Goal: Complete Application Form: Complete application form

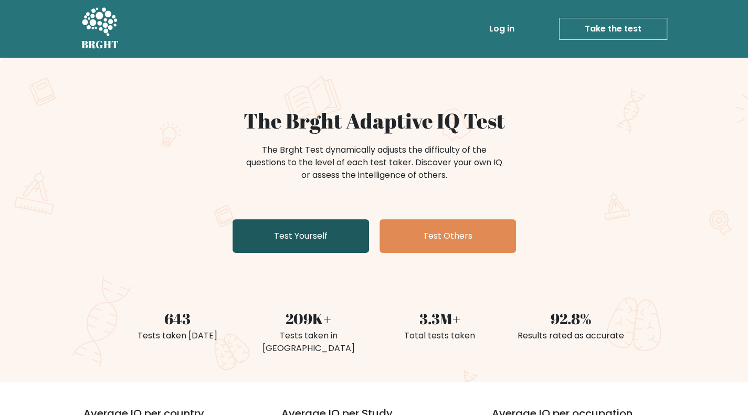
click at [289, 232] on link "Test Yourself" at bounding box center [301, 236] width 136 height 34
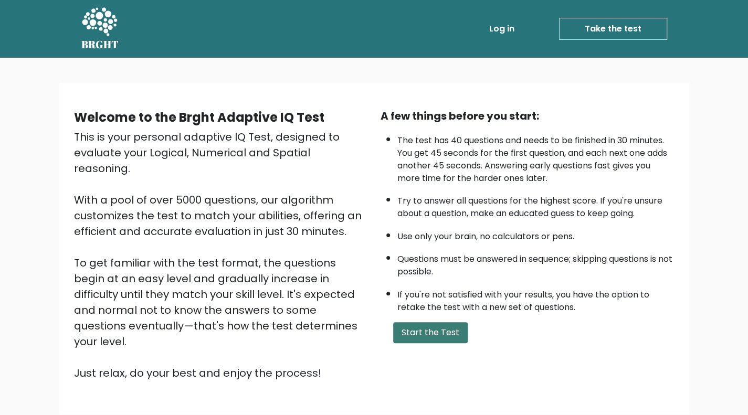
click at [443, 331] on button "Start the Test" at bounding box center [430, 332] width 75 height 21
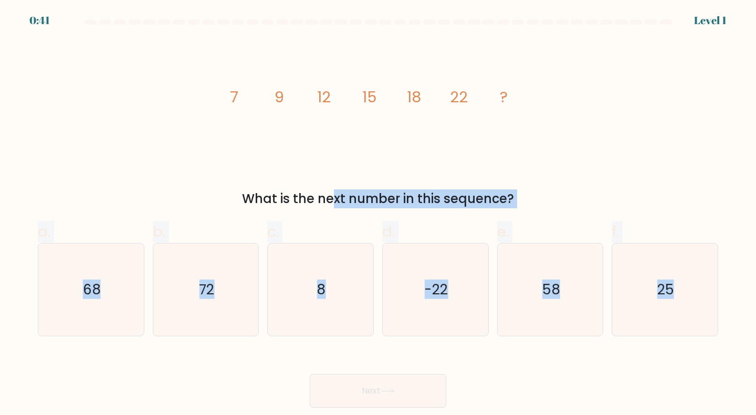
drag, startPoint x: 238, startPoint y: 186, endPoint x: 746, endPoint y: 305, distance: 521.8
click at [752, 309] on form at bounding box center [378, 213] width 756 height 388
copy form "What is the next number in this sequence? a. 68 b. 72 c. 8 d. -22 e. 58 f. 25"
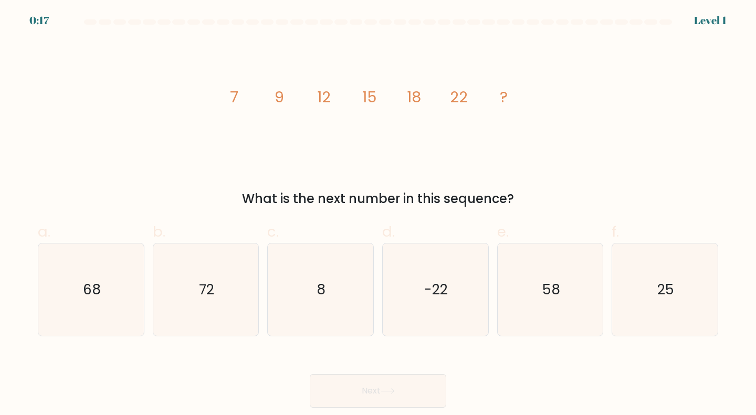
click at [636, 162] on div "image/svg+xml 7 9 12 15 18 22 ? What is the next number in this sequence?" at bounding box center [377, 124] width 693 height 168
drag, startPoint x: 217, startPoint y: 90, endPoint x: 477, endPoint y: 96, distance: 259.9
click at [477, 96] on div "image/svg+xml 7 9 12 15 18 22 ? What is the next number in this sequence?" at bounding box center [377, 124] width 693 height 168
copy g "7 9 12 15 18 22"
drag, startPoint x: 437, startPoint y: 208, endPoint x: 242, endPoint y: 203, distance: 194.8
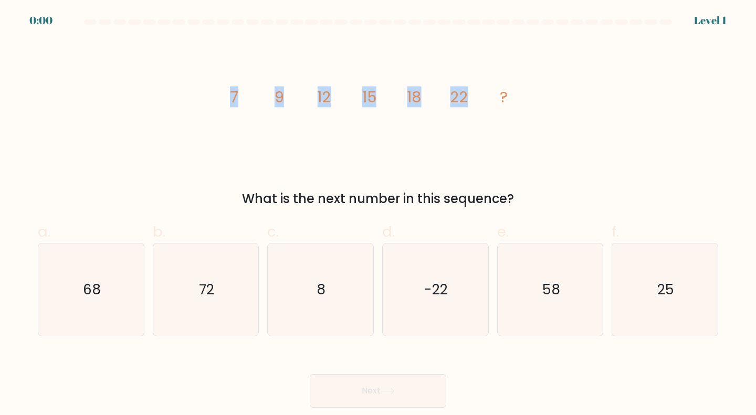
click at [242, 203] on div "image/svg+xml 7 9 12 15 18 22 ? What is the next number in this sequence?" at bounding box center [377, 124] width 693 height 168
copy div "What is the next number in this sequence?"
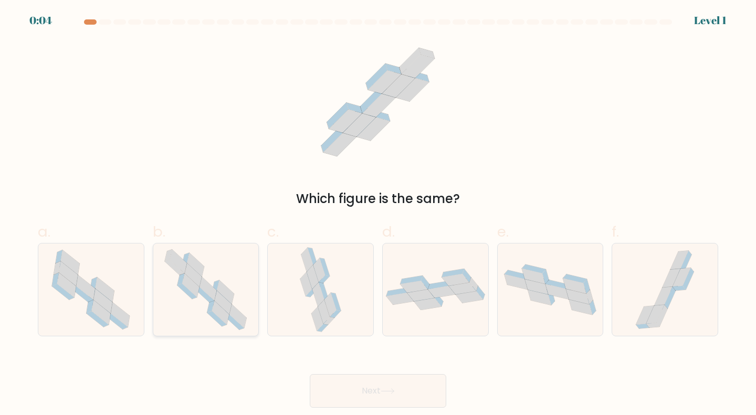
click at [224, 299] on icon at bounding box center [223, 303] width 17 height 24
click at [378, 215] on input "b." at bounding box center [378, 211] width 1 height 7
radio input "true"
click at [387, 391] on icon at bounding box center [388, 391] width 14 height 6
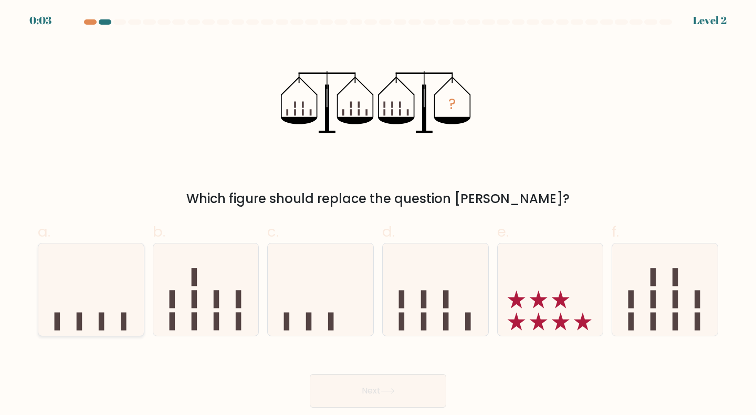
click at [68, 319] on icon at bounding box center [90, 289] width 105 height 87
click at [378, 215] on input "a." at bounding box center [378, 211] width 1 height 7
radio input "true"
click at [358, 393] on button "Next" at bounding box center [378, 391] width 136 height 34
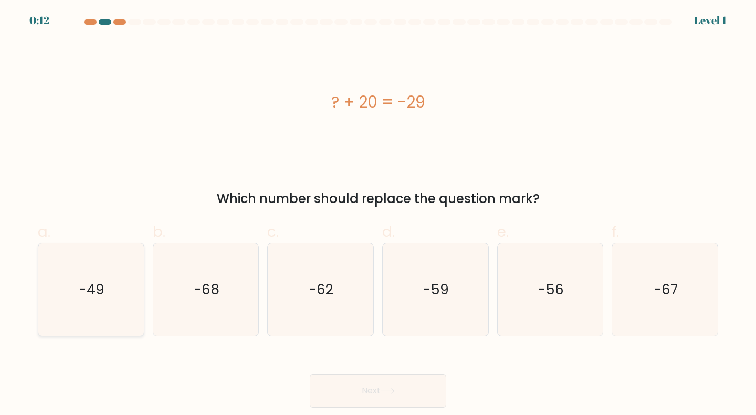
click at [96, 285] on text "-49" at bounding box center [92, 289] width 26 height 19
click at [378, 215] on input "a. -49" at bounding box center [378, 211] width 1 height 7
radio input "true"
click at [372, 388] on button "Next" at bounding box center [378, 391] width 136 height 34
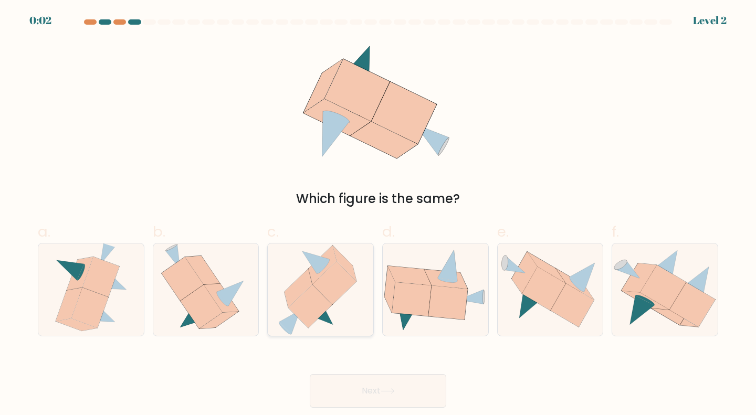
click at [307, 305] on icon at bounding box center [311, 305] width 44 height 43
click at [378, 215] on input "c." at bounding box center [378, 211] width 1 height 7
radio input "true"
click at [199, 299] on icon at bounding box center [202, 307] width 42 height 44
click at [378, 215] on input "b." at bounding box center [378, 211] width 1 height 7
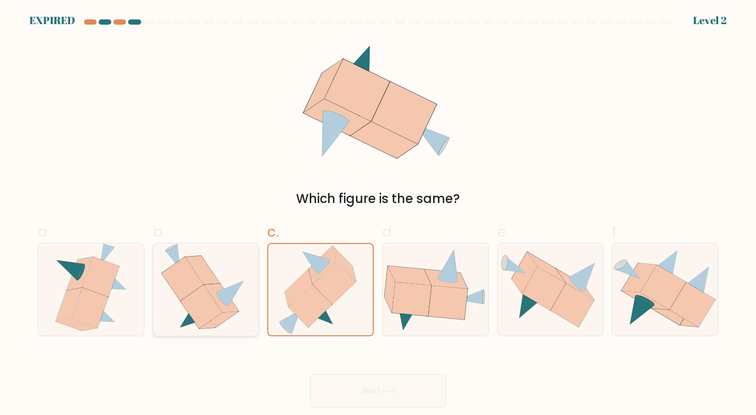
radio input "true"
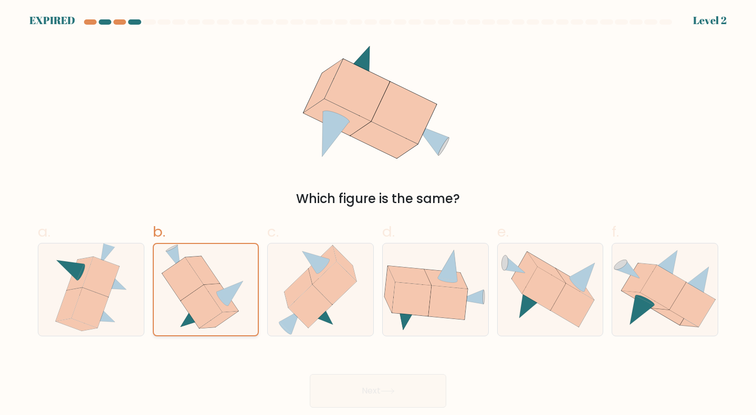
click at [224, 295] on icon at bounding box center [230, 293] width 26 height 25
click at [378, 215] on input "b." at bounding box center [378, 211] width 1 height 7
click at [224, 295] on icon at bounding box center [230, 293] width 26 height 25
click at [378, 215] on input "b." at bounding box center [378, 211] width 1 height 7
click at [377, 394] on div "Next" at bounding box center [377, 378] width 693 height 59
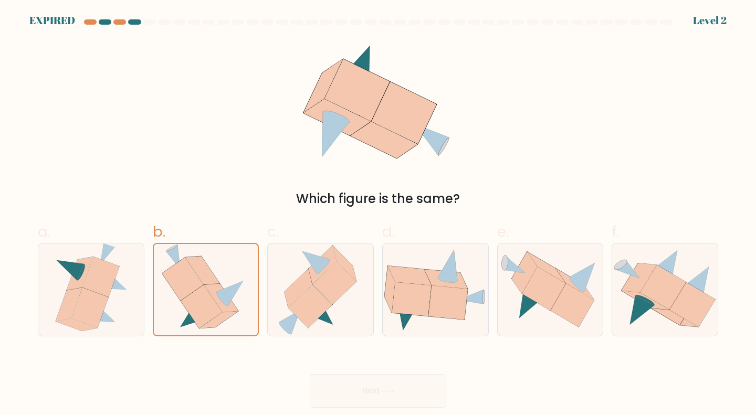
click at [690, 23] on div at bounding box center [377, 23] width 693 height 9
click at [660, 292] on icon at bounding box center [663, 287] width 46 height 44
click at [378, 215] on input "f." at bounding box center [378, 211] width 1 height 7
radio input "true"
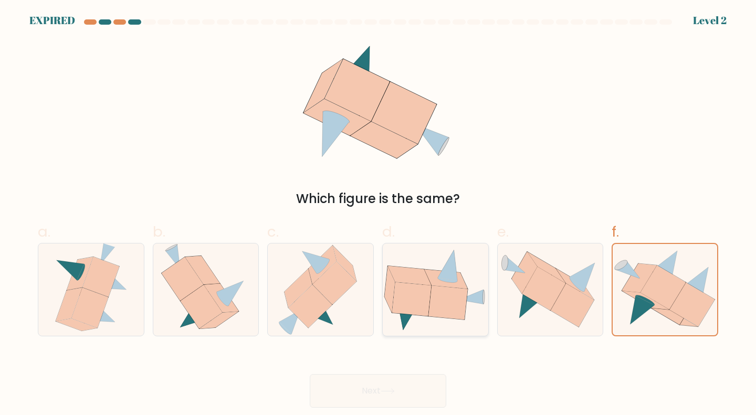
click at [428, 290] on icon at bounding box center [411, 299] width 39 height 34
click at [378, 215] on input "d." at bounding box center [378, 211] width 1 height 7
radio input "true"
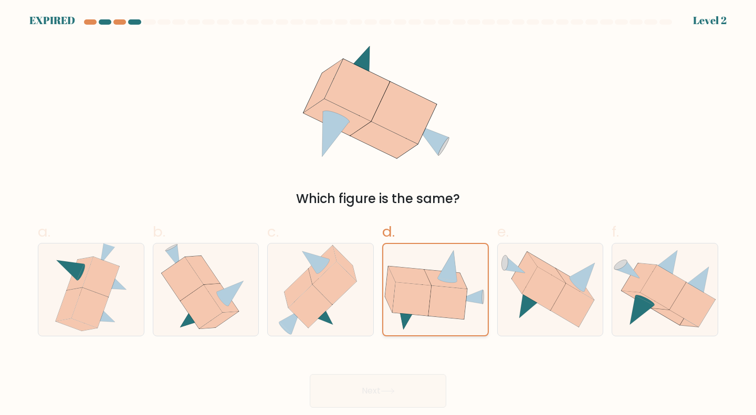
click at [428, 289] on icon at bounding box center [412, 299] width 39 height 34
click at [378, 215] on input "d." at bounding box center [378, 211] width 1 height 7
click at [428, 289] on icon at bounding box center [412, 299] width 39 height 34
click at [378, 215] on input "d." at bounding box center [378, 211] width 1 height 7
click at [428, 289] on icon at bounding box center [412, 299] width 39 height 34
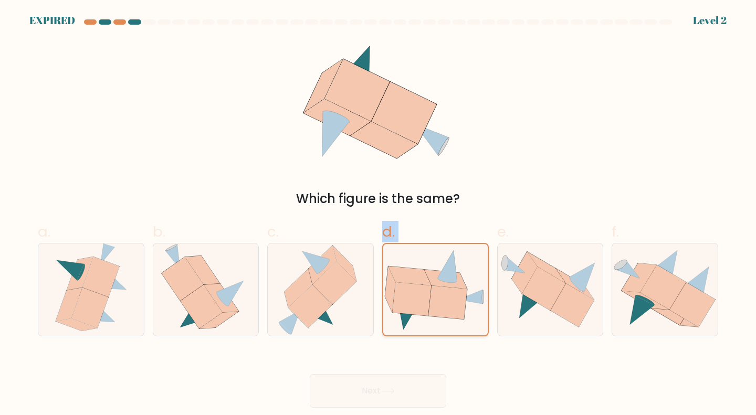
click at [378, 215] on input "d." at bounding box center [378, 211] width 1 height 7
click at [428, 289] on icon at bounding box center [412, 299] width 39 height 34
click at [378, 215] on input "d." at bounding box center [378, 211] width 1 height 7
click at [632, 118] on div "Which figure is the same?" at bounding box center [377, 124] width 693 height 168
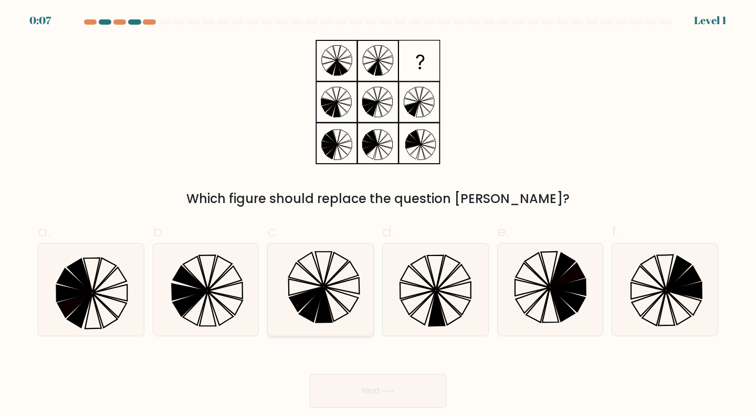
click at [350, 299] on icon at bounding box center [320, 290] width 93 height 93
click at [378, 215] on input "c." at bounding box center [378, 211] width 1 height 7
radio input "true"
click at [350, 385] on button "Next" at bounding box center [378, 391] width 136 height 34
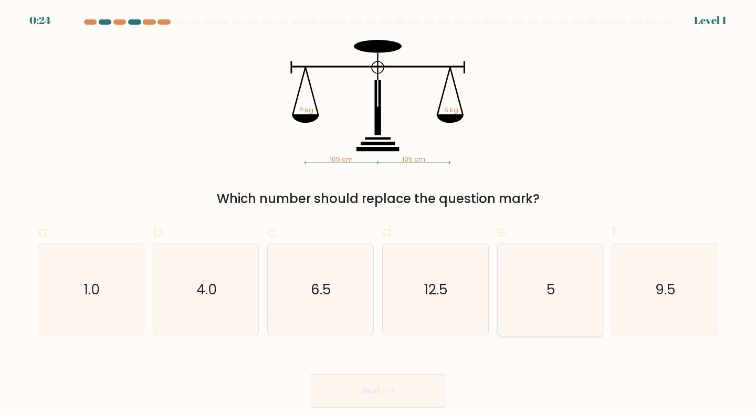
click at [537, 271] on icon "5" at bounding box center [550, 290] width 93 height 93
click at [378, 215] on input "e. 5" at bounding box center [378, 211] width 1 height 7
radio input "true"
click at [376, 400] on button "Next" at bounding box center [378, 391] width 136 height 34
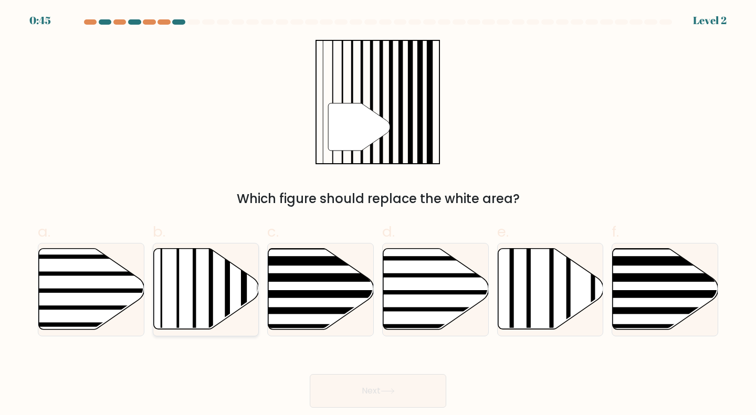
click at [187, 274] on icon at bounding box center [205, 289] width 105 height 81
click at [378, 215] on input "b." at bounding box center [378, 211] width 1 height 7
radio input "true"
click at [403, 397] on button "Next" at bounding box center [378, 391] width 136 height 34
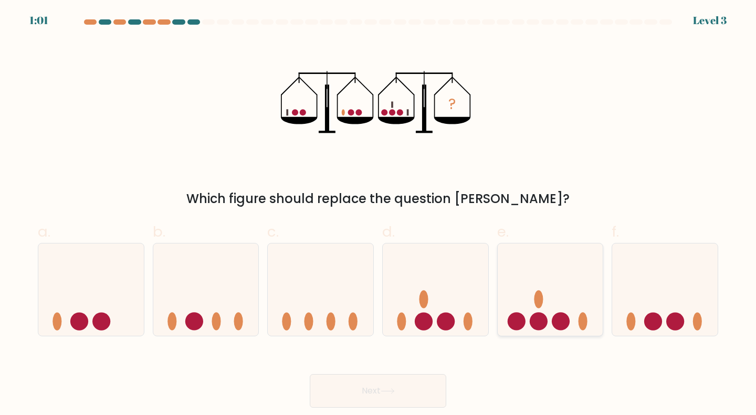
click at [547, 271] on icon at bounding box center [550, 289] width 105 height 87
click at [378, 215] on input "e." at bounding box center [378, 211] width 1 height 7
radio input "true"
click at [403, 398] on button "Next" at bounding box center [378, 391] width 136 height 34
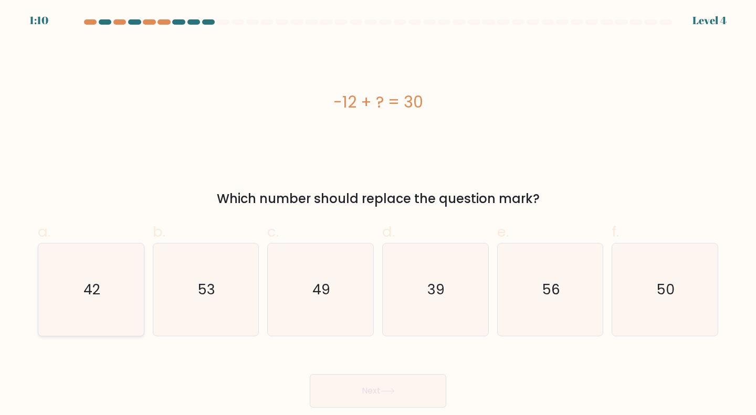
click at [105, 298] on icon "42" at bounding box center [91, 290] width 93 height 93
click at [378, 215] on input "a. 42" at bounding box center [378, 211] width 1 height 7
radio input "true"
click at [377, 397] on button "Next" at bounding box center [378, 391] width 136 height 34
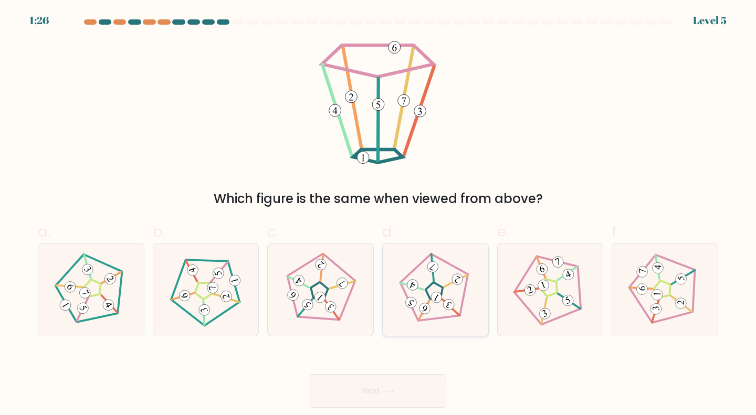
click at [426, 289] on 255 at bounding box center [434, 292] width 23 height 23
click at [378, 215] on input "d." at bounding box center [378, 211] width 1 height 7
radio input "true"
click at [378, 386] on button "Next" at bounding box center [378, 391] width 136 height 34
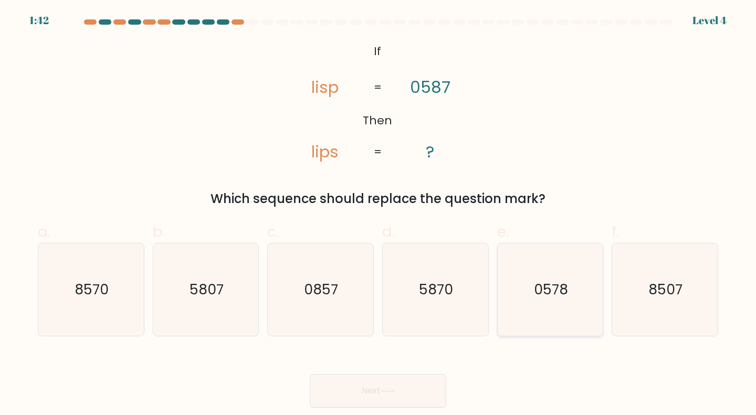
click at [575, 285] on icon "0578" at bounding box center [550, 290] width 93 height 93
click at [378, 215] on input "e. 0578" at bounding box center [378, 211] width 1 height 7
radio input "true"
click at [359, 396] on button "Next" at bounding box center [378, 391] width 136 height 34
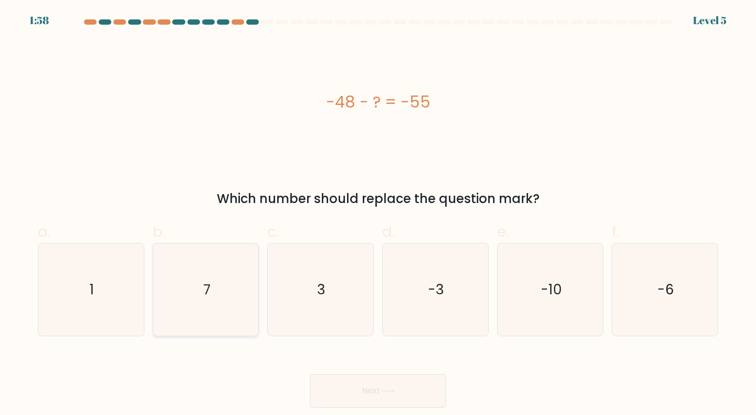
click at [187, 297] on icon "7" at bounding box center [206, 290] width 93 height 93
click at [378, 215] on input "b. 7" at bounding box center [378, 211] width 1 height 7
radio input "true"
click at [360, 383] on button "Next" at bounding box center [378, 391] width 136 height 34
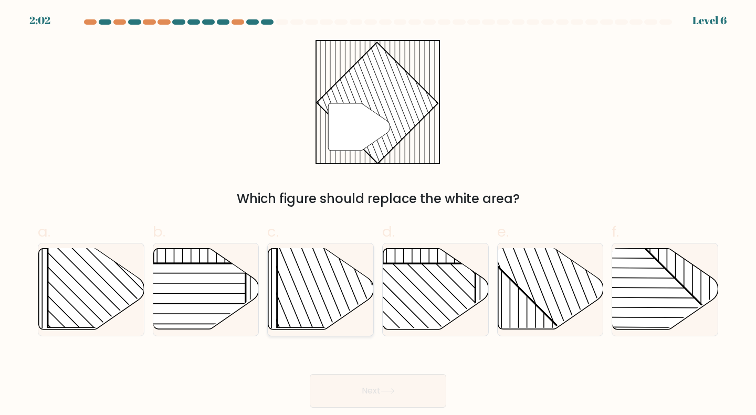
click at [316, 298] on rect at bounding box center [352, 252] width 151 height 151
click at [378, 215] on input "c." at bounding box center [378, 211] width 1 height 7
radio input "true"
click at [376, 390] on button "Next" at bounding box center [378, 391] width 136 height 34
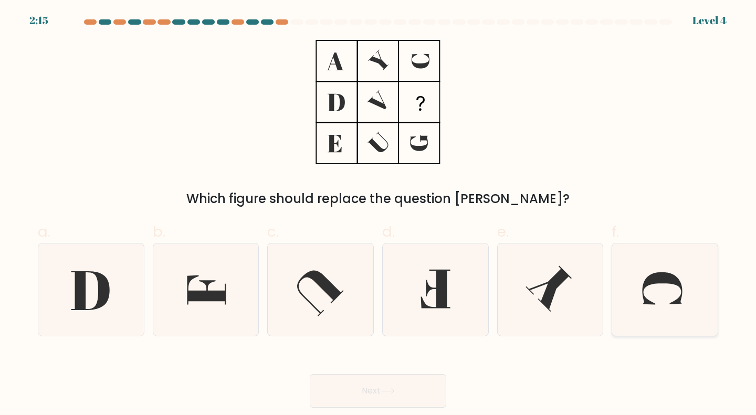
click at [634, 290] on icon at bounding box center [664, 290] width 93 height 93
click at [378, 215] on input "f." at bounding box center [378, 211] width 1 height 7
radio input "true"
click at [365, 399] on button "Next" at bounding box center [378, 391] width 136 height 34
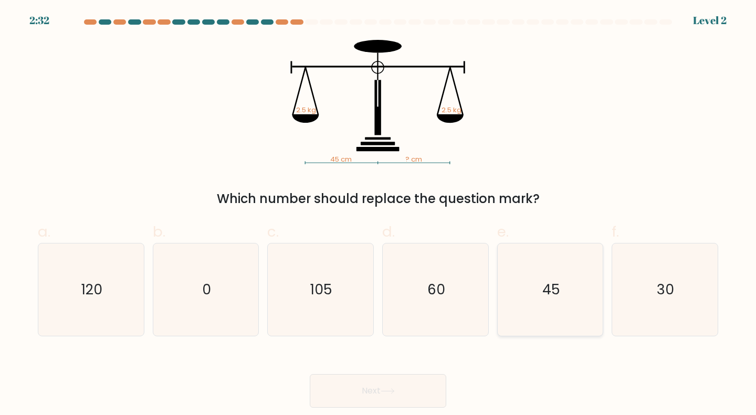
click at [564, 295] on icon "45" at bounding box center [550, 290] width 93 height 93
click at [378, 215] on input "e. 45" at bounding box center [378, 211] width 1 height 7
radio input "true"
click at [366, 397] on button "Next" at bounding box center [378, 391] width 136 height 34
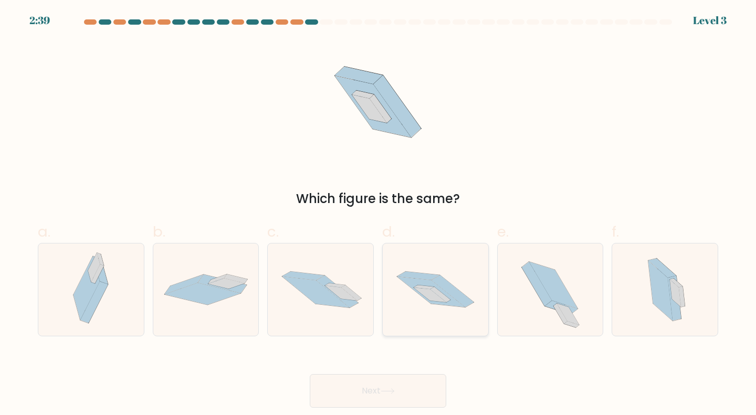
click at [434, 270] on icon at bounding box center [435, 290] width 105 height 70
click at [378, 215] on input "d." at bounding box center [378, 211] width 1 height 7
radio input "true"
click at [355, 395] on button "Next" at bounding box center [378, 391] width 136 height 34
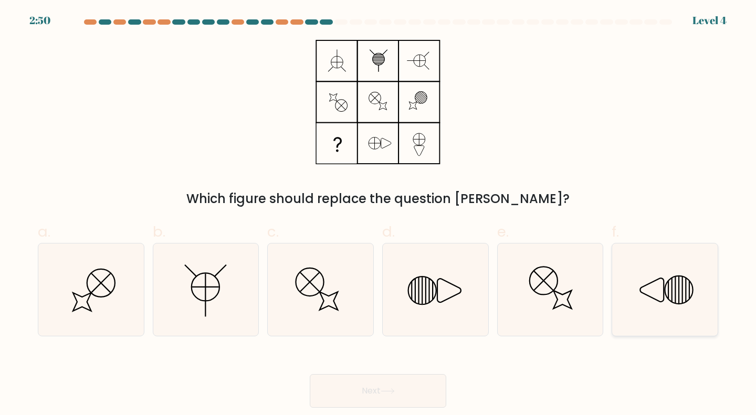
click at [637, 258] on icon at bounding box center [664, 290] width 93 height 93
click at [378, 215] on input "f." at bounding box center [378, 211] width 1 height 7
radio input "true"
click at [395, 393] on icon at bounding box center [388, 391] width 14 height 6
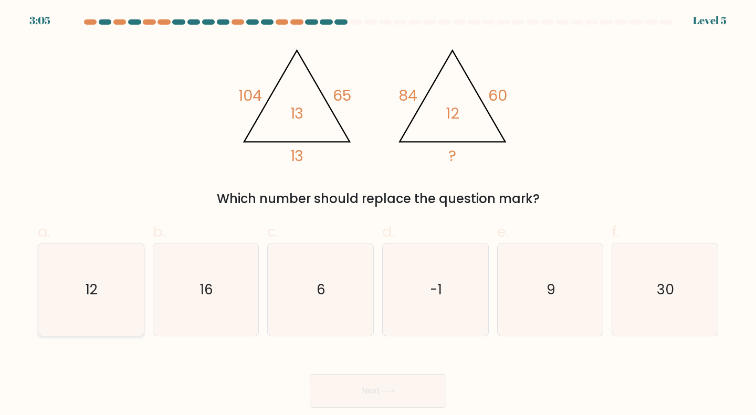
click at [110, 295] on icon "12" at bounding box center [91, 290] width 93 height 93
click at [378, 215] on input "a. 12" at bounding box center [378, 211] width 1 height 7
radio input "true"
click at [380, 390] on button "Next" at bounding box center [378, 391] width 136 height 34
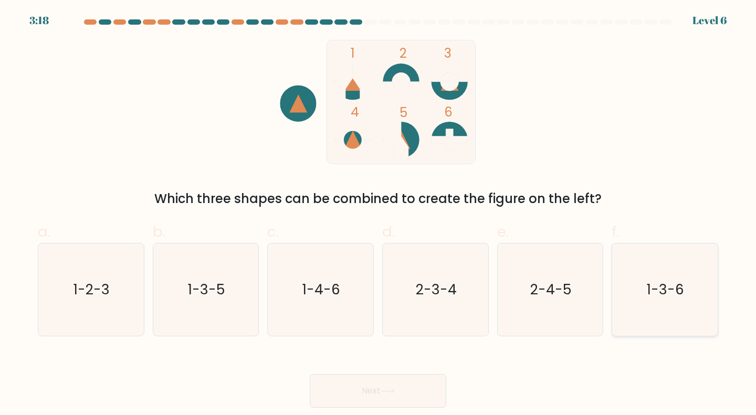
click at [656, 274] on icon "1-3-6" at bounding box center [664, 290] width 93 height 93
click at [378, 215] on input "f. 1-3-6" at bounding box center [378, 211] width 1 height 7
radio input "true"
click at [381, 399] on button "Next" at bounding box center [378, 391] width 136 height 34
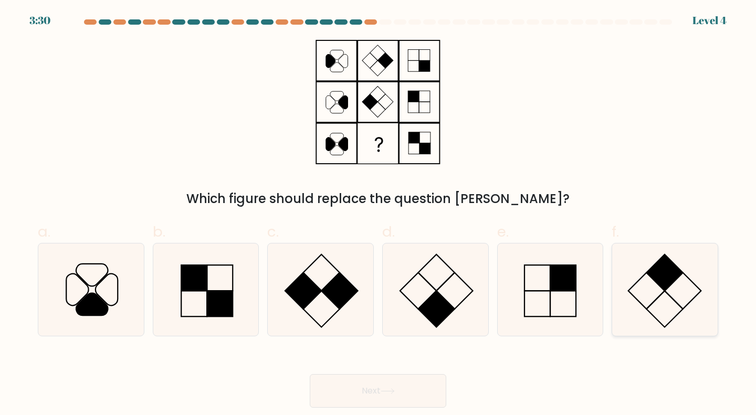
click at [650, 288] on icon at bounding box center [664, 290] width 93 height 93
click at [378, 215] on input "f." at bounding box center [378, 211] width 1 height 7
radio input "true"
click at [341, 399] on button "Next" at bounding box center [378, 391] width 136 height 34
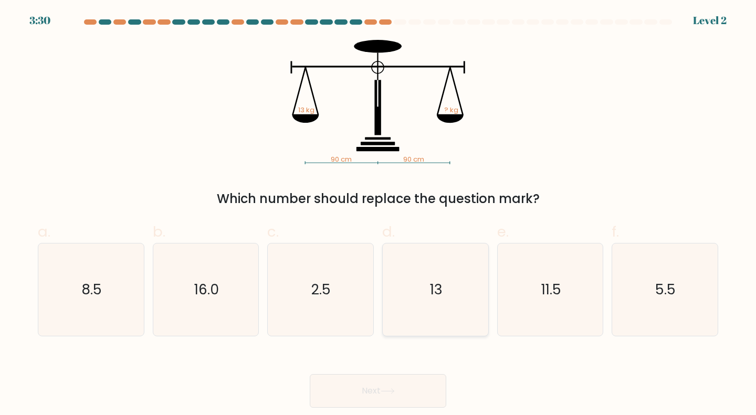
drag, startPoint x: 435, startPoint y: 286, endPoint x: 440, endPoint y: 285, distance: 5.9
click at [435, 286] on text "13" at bounding box center [436, 289] width 13 height 19
click at [378, 215] on input "d. 13" at bounding box center [378, 211] width 1 height 7
radio input "true"
click at [379, 387] on button "Next" at bounding box center [378, 391] width 136 height 34
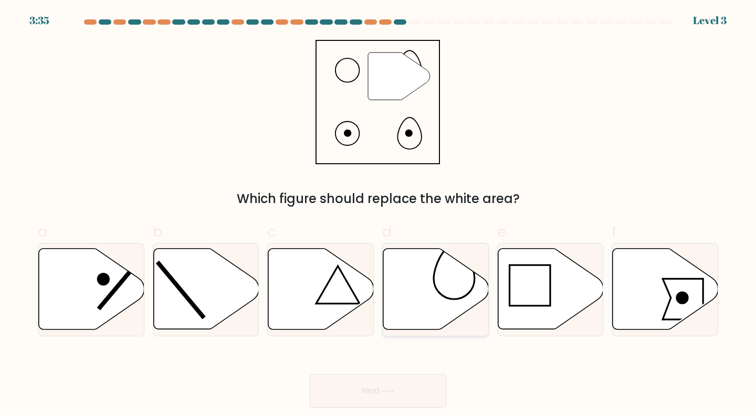
click at [425, 287] on icon at bounding box center [435, 289] width 105 height 81
click at [378, 215] on input "d." at bounding box center [378, 211] width 1 height 7
radio input "true"
click at [406, 387] on button "Next" at bounding box center [378, 391] width 136 height 34
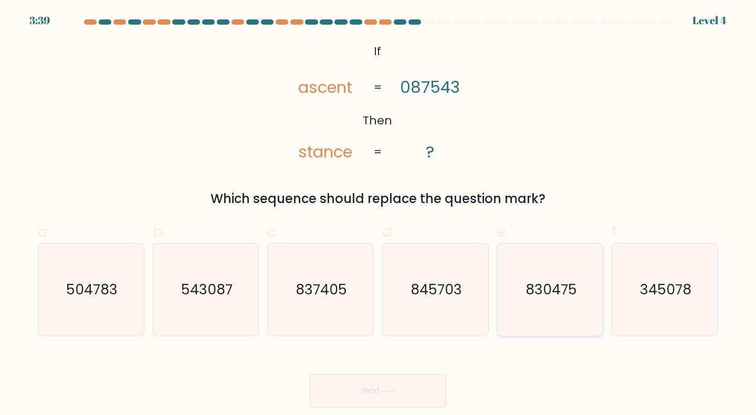
click at [548, 300] on icon "830475" at bounding box center [550, 290] width 93 height 93
click at [378, 215] on input "e. 830475" at bounding box center [378, 211] width 1 height 7
radio input "true"
click at [358, 378] on button "Next" at bounding box center [378, 391] width 136 height 34
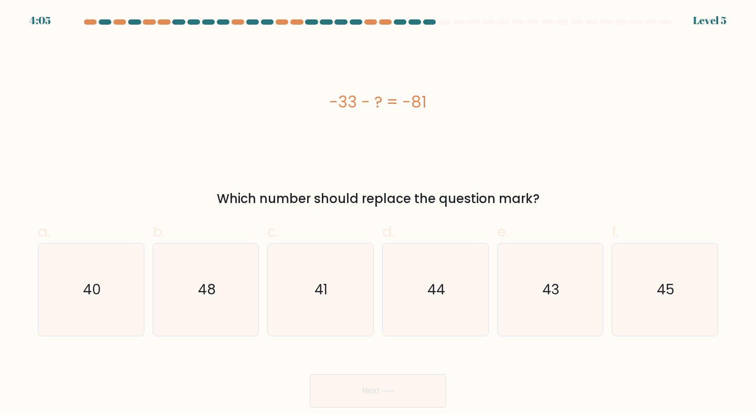
click at [388, 379] on button "Next" at bounding box center [378, 391] width 136 height 34
click at [221, 277] on icon "48" at bounding box center [206, 290] width 93 height 93
click at [378, 215] on input "b. 48" at bounding box center [378, 211] width 1 height 7
radio input "true"
click at [351, 392] on button "Next" at bounding box center [378, 391] width 136 height 34
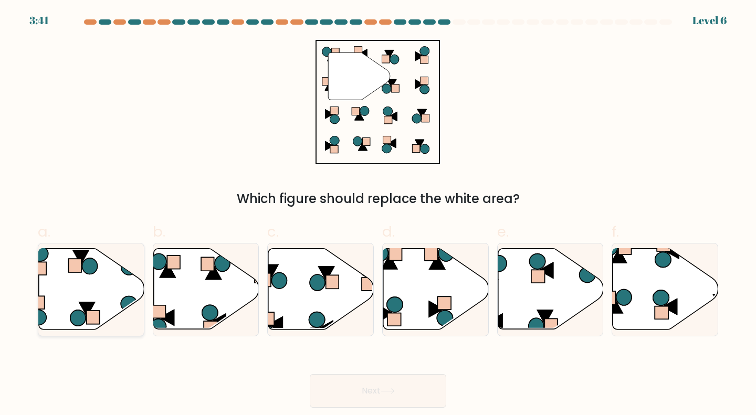
click at [69, 290] on icon at bounding box center [91, 289] width 105 height 81
click at [378, 215] on input "a." at bounding box center [378, 211] width 1 height 7
radio input "true"
click at [376, 395] on button "Next" at bounding box center [378, 391] width 136 height 34
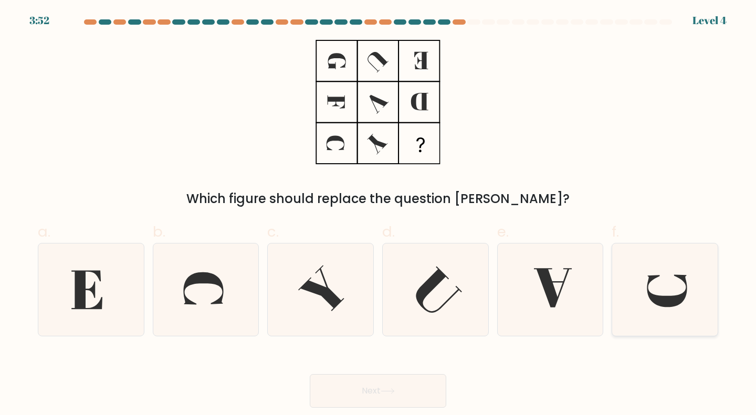
click at [655, 288] on icon at bounding box center [664, 290] width 93 height 93
click at [378, 215] on input "f." at bounding box center [378, 211] width 1 height 7
radio input "true"
click at [389, 387] on button "Next" at bounding box center [378, 391] width 136 height 34
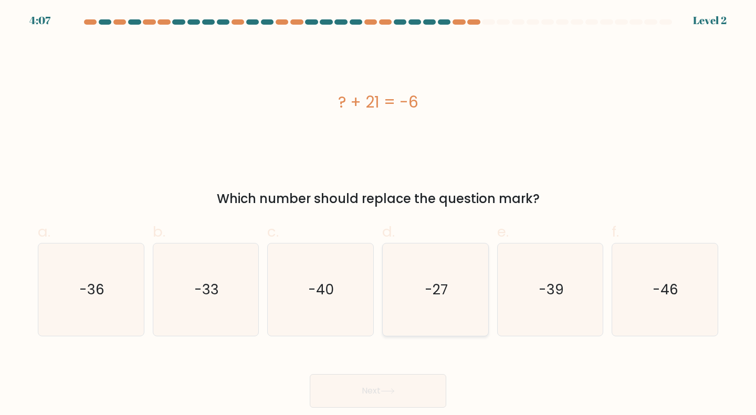
click at [449, 278] on icon "-27" at bounding box center [435, 290] width 93 height 93
click at [378, 215] on input "d. -27" at bounding box center [378, 211] width 1 height 7
radio input "true"
click at [354, 394] on button "Next" at bounding box center [378, 391] width 136 height 34
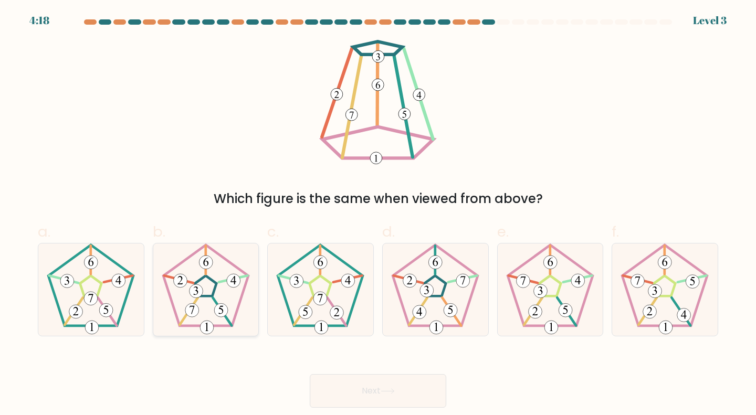
click at [217, 275] on icon at bounding box center [206, 290] width 93 height 93
click at [378, 215] on input "b." at bounding box center [378, 211] width 1 height 7
radio input "true"
click at [366, 389] on button "Next" at bounding box center [378, 391] width 136 height 34
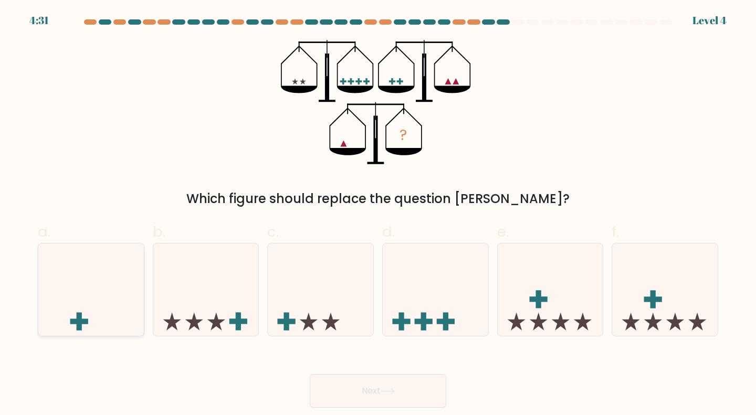
click at [91, 302] on icon at bounding box center [90, 289] width 105 height 87
click at [378, 215] on input "a." at bounding box center [378, 211] width 1 height 7
radio input "true"
click at [394, 392] on icon at bounding box center [388, 391] width 14 height 6
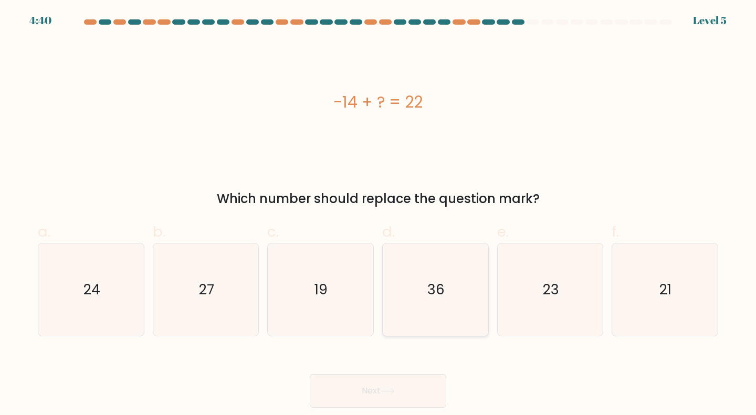
click at [438, 295] on text "36" at bounding box center [436, 289] width 17 height 19
click at [378, 215] on input "d. 36" at bounding box center [378, 211] width 1 height 7
radio input "true"
click at [368, 394] on button "Next" at bounding box center [378, 391] width 136 height 34
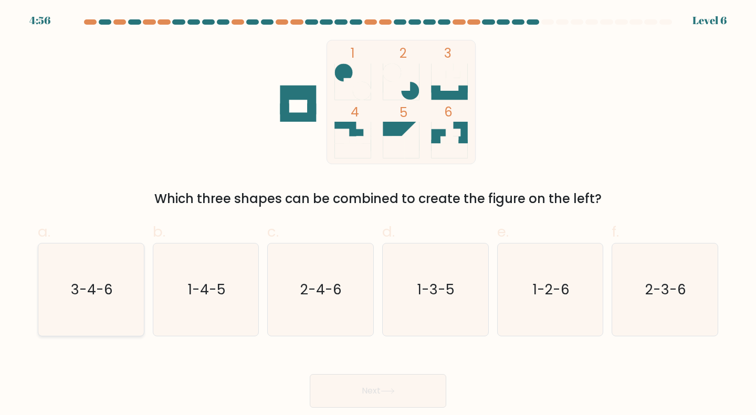
click at [96, 294] on text "3-4-6" at bounding box center [92, 289] width 42 height 19
click at [378, 215] on input "a. 3-4-6" at bounding box center [378, 211] width 1 height 7
radio input "true"
click at [373, 395] on button "Next" at bounding box center [378, 391] width 136 height 34
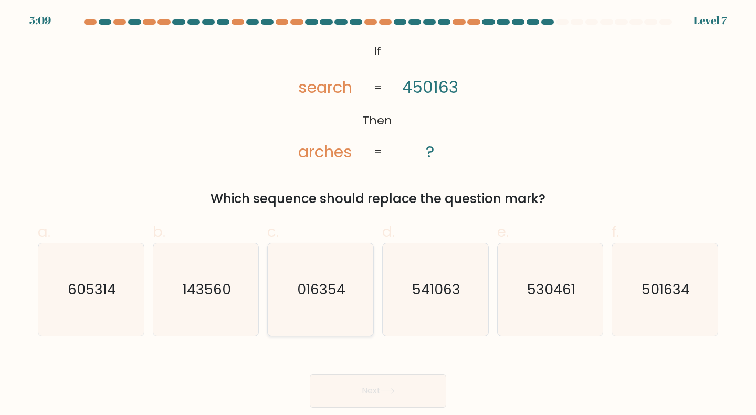
click at [349, 277] on icon "016354" at bounding box center [320, 290] width 93 height 93
click at [378, 215] on input "c. 016354" at bounding box center [378, 211] width 1 height 7
radio input "true"
click at [334, 387] on button "Next" at bounding box center [378, 391] width 136 height 34
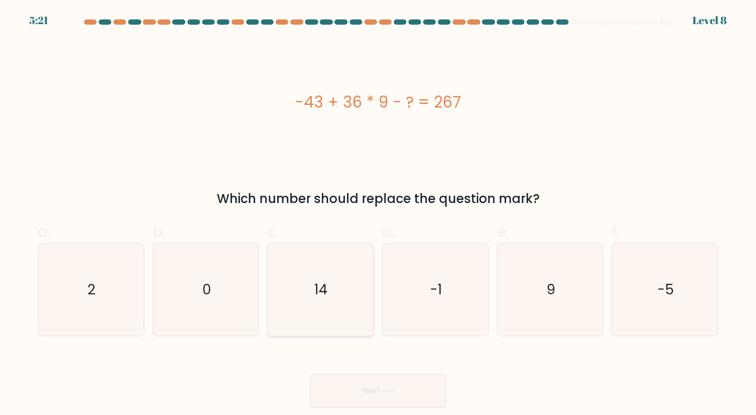
click at [342, 277] on icon "14" at bounding box center [320, 290] width 93 height 93
click at [378, 215] on input "c. 14" at bounding box center [378, 211] width 1 height 7
radio input "true"
click at [374, 392] on button "Next" at bounding box center [378, 391] width 136 height 34
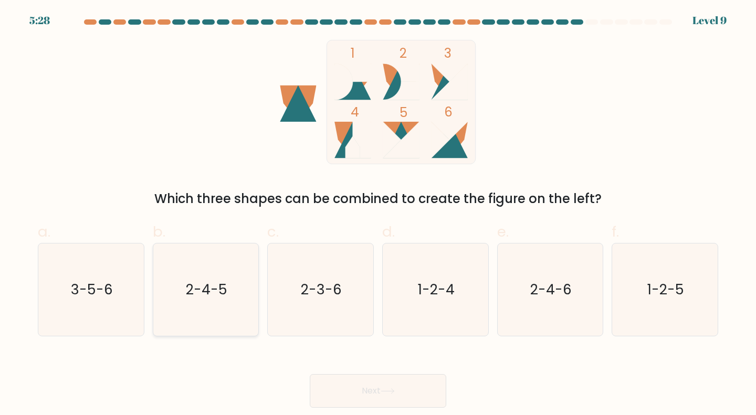
click at [202, 295] on text "2-4-5" at bounding box center [206, 289] width 41 height 19
click at [378, 215] on input "b. 2-4-5" at bounding box center [378, 211] width 1 height 7
radio input "true"
click at [392, 405] on button "Next" at bounding box center [378, 391] width 136 height 34
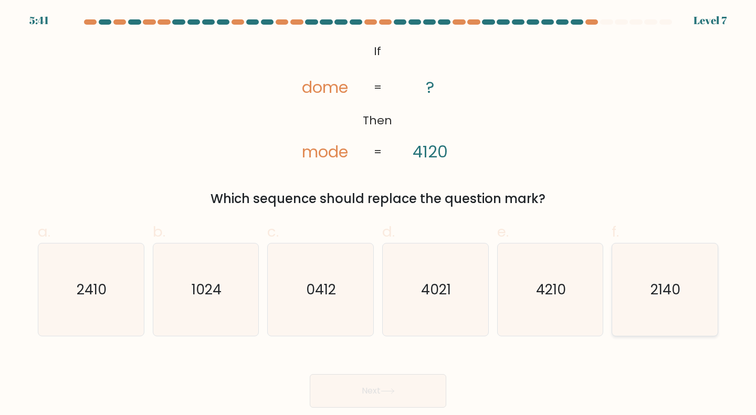
click at [682, 273] on icon "2140" at bounding box center [664, 290] width 93 height 93
click at [378, 215] on input "f. 2140" at bounding box center [378, 211] width 1 height 7
radio input "true"
click at [393, 384] on button "Next" at bounding box center [378, 391] width 136 height 34
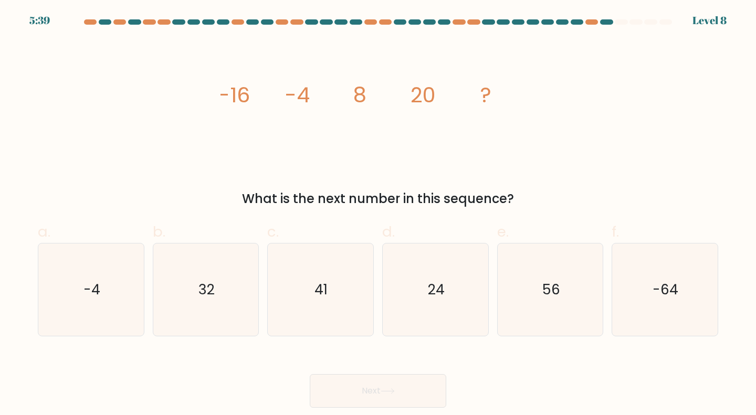
click at [151, 262] on div "b. 32" at bounding box center [206, 278] width 115 height 115
click at [175, 274] on icon "32" at bounding box center [206, 290] width 93 height 93
click at [378, 215] on input "b. 32" at bounding box center [378, 211] width 1 height 7
radio input "true"
click at [377, 394] on button "Next" at bounding box center [378, 391] width 136 height 34
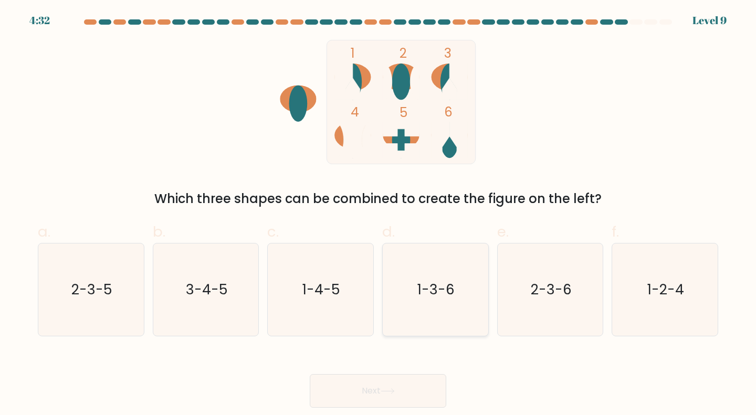
click at [427, 289] on text "1-3-6" at bounding box center [436, 289] width 37 height 19
click at [378, 215] on input "d. 1-3-6" at bounding box center [378, 211] width 1 height 7
radio input "true"
click at [378, 391] on button "Next" at bounding box center [378, 391] width 136 height 34
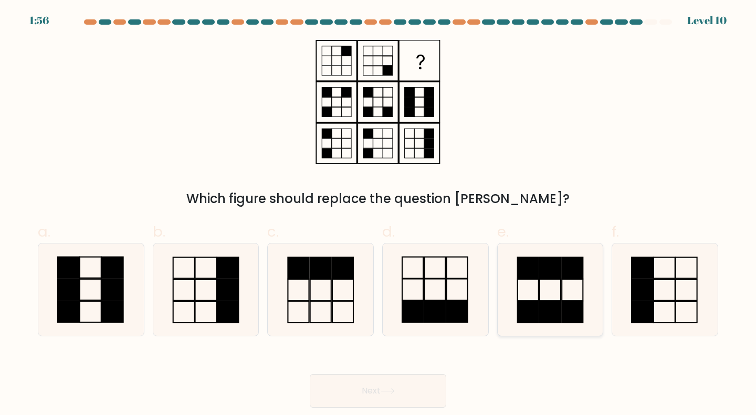
click at [552, 296] on icon at bounding box center [550, 290] width 93 height 93
click at [378, 215] on input "e." at bounding box center [378, 211] width 1 height 7
radio input "true"
click at [341, 393] on button "Next" at bounding box center [378, 391] width 136 height 34
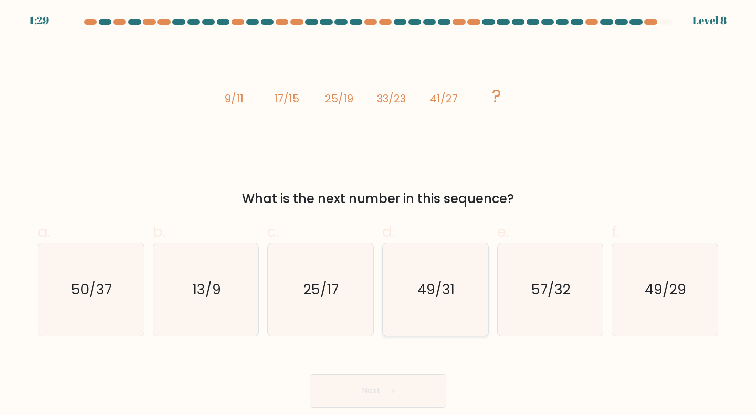
click at [438, 302] on icon "49/31" at bounding box center [435, 290] width 93 height 93
click at [378, 215] on input "d. 49/31" at bounding box center [378, 211] width 1 height 7
radio input "true"
click at [374, 386] on button "Next" at bounding box center [378, 391] width 136 height 34
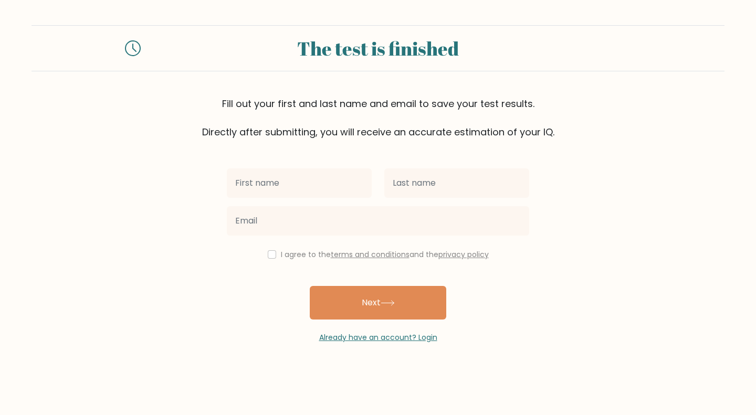
click at [481, 202] on div at bounding box center [377, 221] width 315 height 38
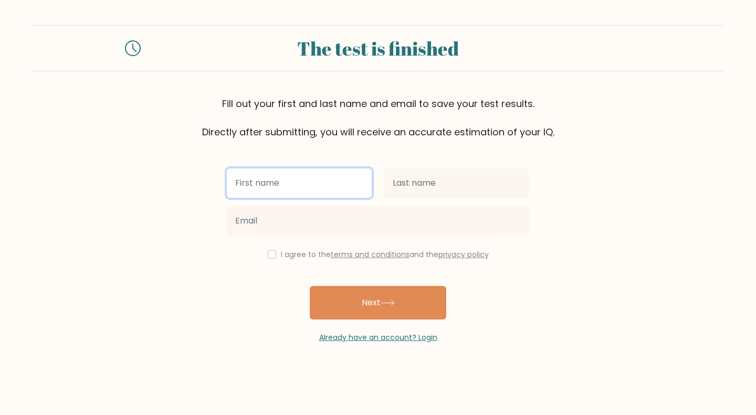
click at [318, 180] on input "text" at bounding box center [299, 182] width 145 height 29
click at [274, 180] on input "Adabn" at bounding box center [299, 182] width 145 height 29
type input "[PERSON_NAME]"
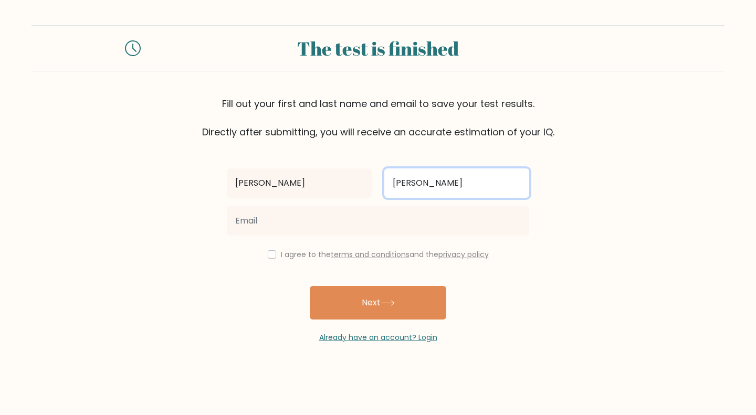
type input "[PERSON_NAME]"
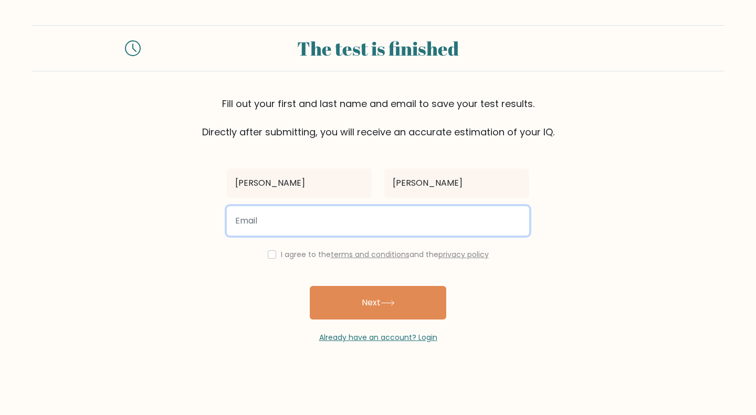
click at [294, 234] on input "email" at bounding box center [378, 220] width 302 height 29
type input "ctcdan9@gmail.com"
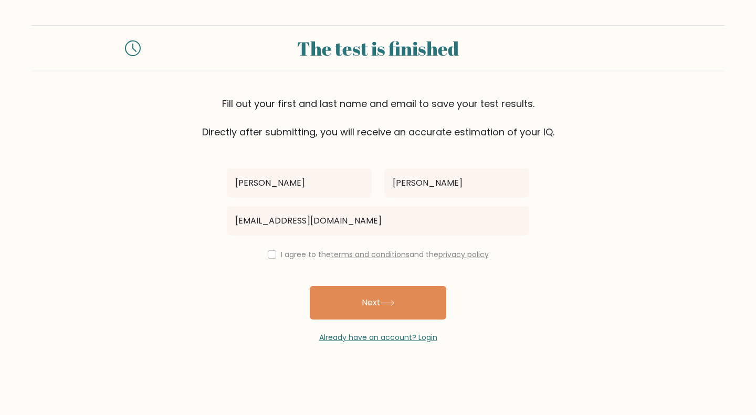
click at [281, 255] on label "I agree to the terms and conditions and the privacy policy" at bounding box center [385, 254] width 208 height 10
click at [268, 254] on input "checkbox" at bounding box center [272, 254] width 8 height 8
checkbox input "true"
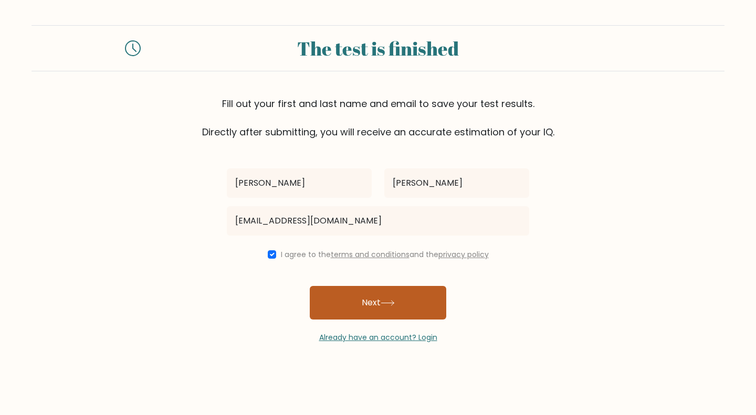
click at [358, 303] on button "Next" at bounding box center [378, 303] width 136 height 34
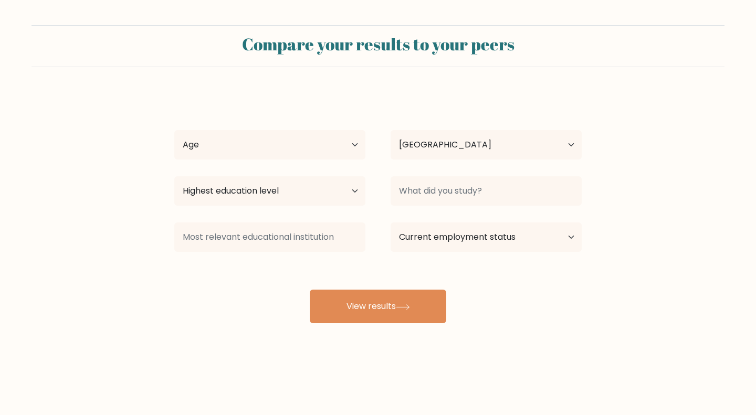
select select "PH"
click at [301, 145] on select "Age Under [DEMOGRAPHIC_DATA] [DEMOGRAPHIC_DATA] [DEMOGRAPHIC_DATA] [DEMOGRAPHIC…" at bounding box center [269, 144] width 191 height 29
select select "35_44"
click at [174, 130] on select "Age Under [DEMOGRAPHIC_DATA] [DEMOGRAPHIC_DATA] [DEMOGRAPHIC_DATA] [DEMOGRAPHIC…" at bounding box center [269, 144] width 191 height 29
click at [477, 151] on select "Country [GEOGRAPHIC_DATA] [GEOGRAPHIC_DATA] [GEOGRAPHIC_DATA] [US_STATE] [GEOGR…" at bounding box center [485, 144] width 191 height 29
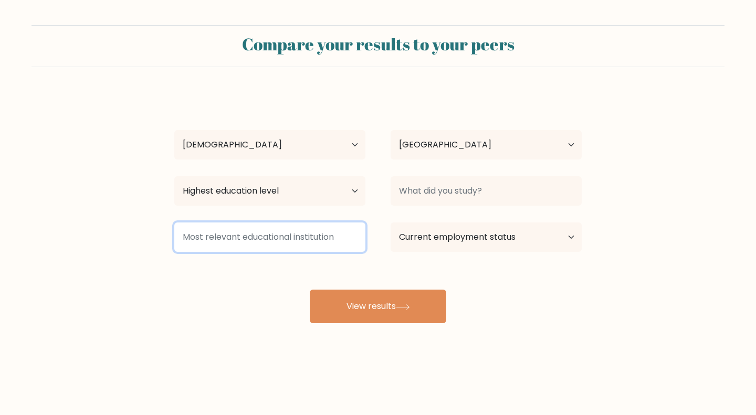
click at [268, 230] on input at bounding box center [269, 237] width 191 height 29
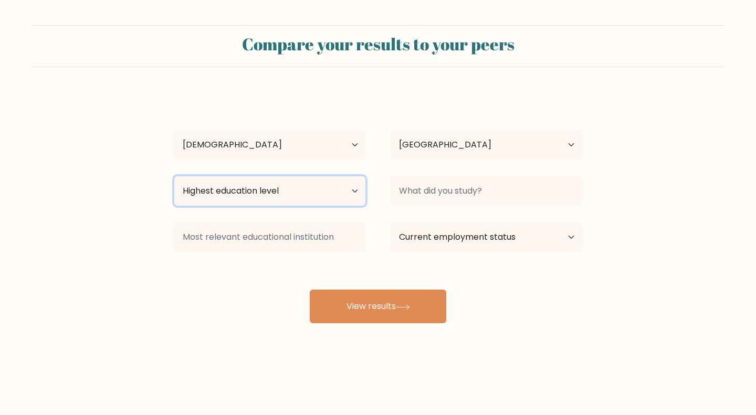
click at [305, 200] on select "Highest education level No schooling Primary Lower Secondary Upper Secondary Oc…" at bounding box center [269, 190] width 191 height 29
select select "bachelors_degree"
click at [174, 176] on select "Highest education level No schooling Primary Lower Secondary Upper Secondary Oc…" at bounding box center [269, 190] width 191 height 29
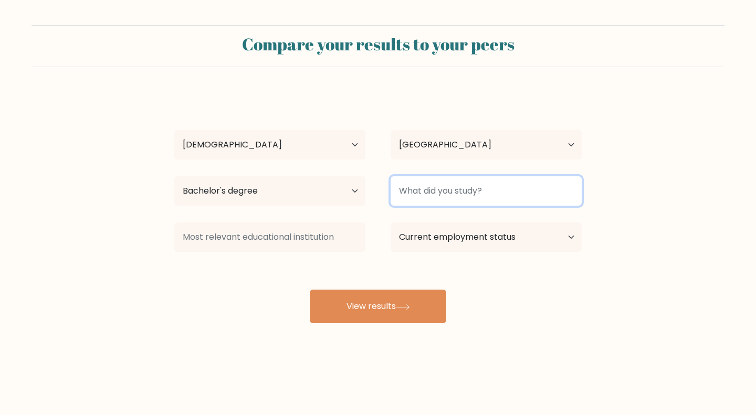
click at [502, 205] on input at bounding box center [485, 190] width 191 height 29
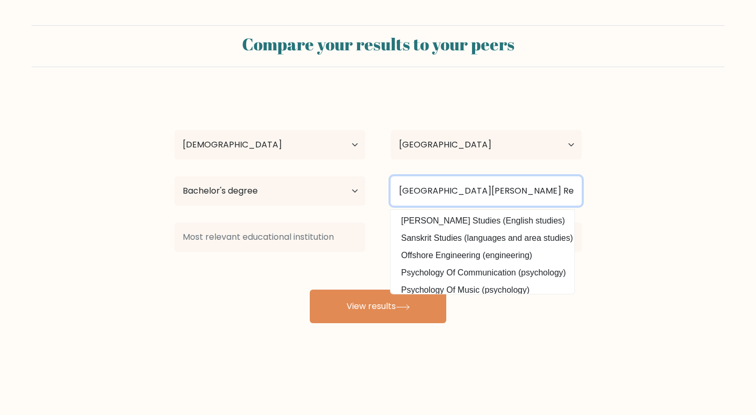
type input "[GEOGRAPHIC_DATA][PERSON_NAME] Recoletos"
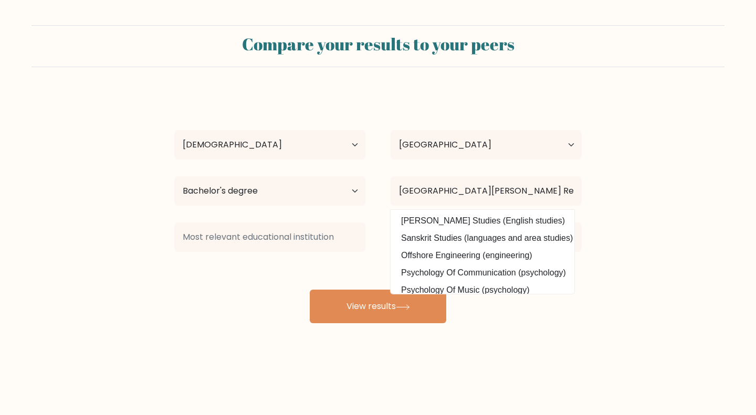
click at [204, 284] on div "Adan Nunez Age Under 18 years old 18-24 years old 25-34 years old 35-44 years o…" at bounding box center [378, 207] width 420 height 231
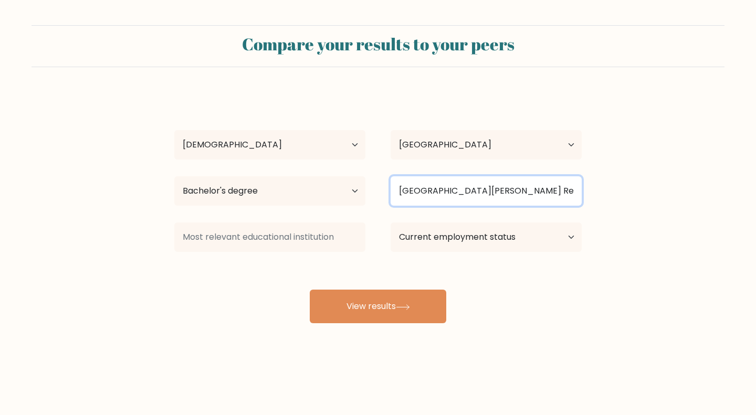
click at [533, 193] on input "University of San Jose Recoletos" at bounding box center [485, 190] width 191 height 29
click at [568, 188] on input "University of San Jose Recoletos" at bounding box center [485, 190] width 191 height 29
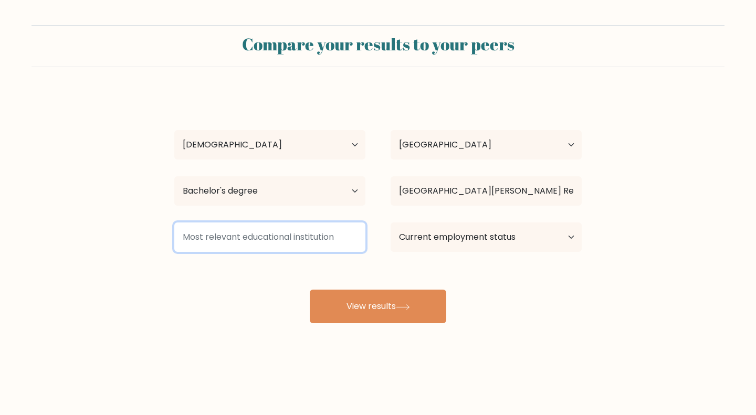
click at [291, 238] on input at bounding box center [269, 237] width 191 height 29
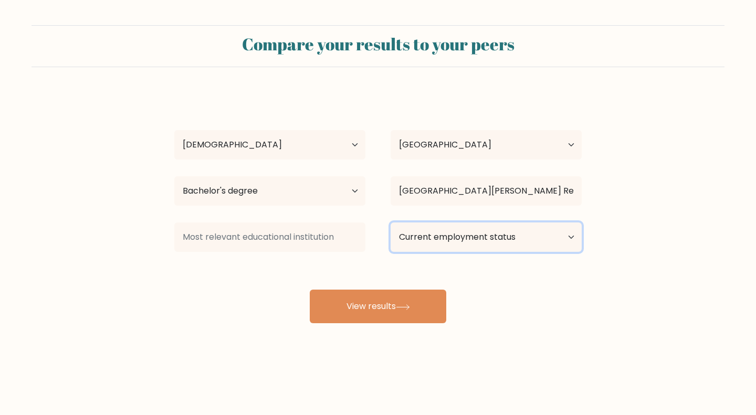
click at [450, 237] on select "Current employment status Employed Student Retired Other / prefer not to answer" at bounding box center [485, 237] width 191 height 29
select select "employed"
click at [390, 223] on select "Current employment status Employed Student Retired Other / prefer not to answer" at bounding box center [485, 237] width 191 height 29
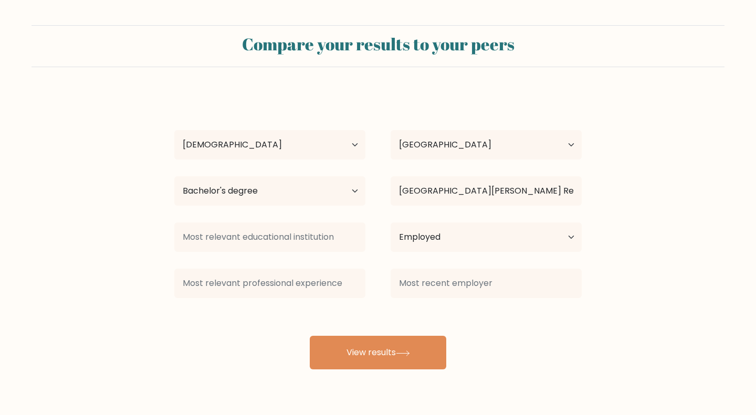
click at [373, 312] on div "Adan Nunez Age Under 18 years old 18-24 years old 25-34 years old 35-44 years o…" at bounding box center [378, 230] width 420 height 277
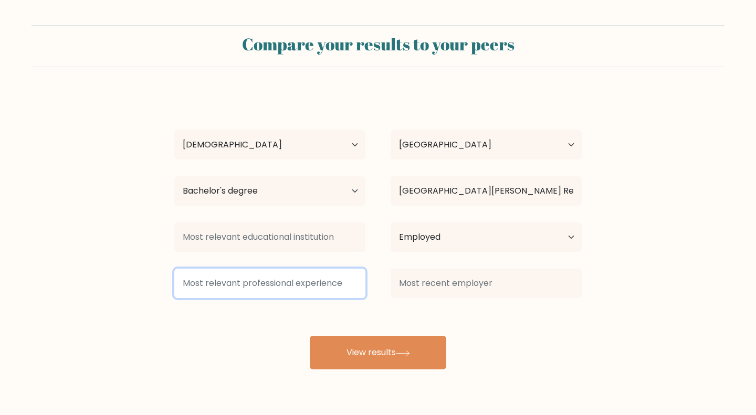
click at [300, 287] on input at bounding box center [269, 283] width 191 height 29
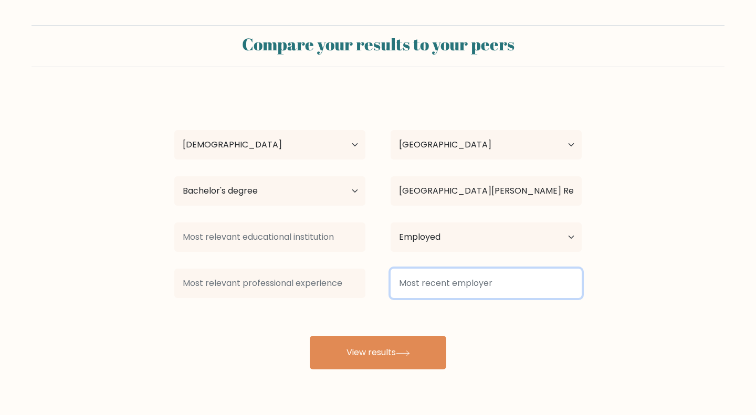
click at [444, 284] on input at bounding box center [485, 283] width 191 height 29
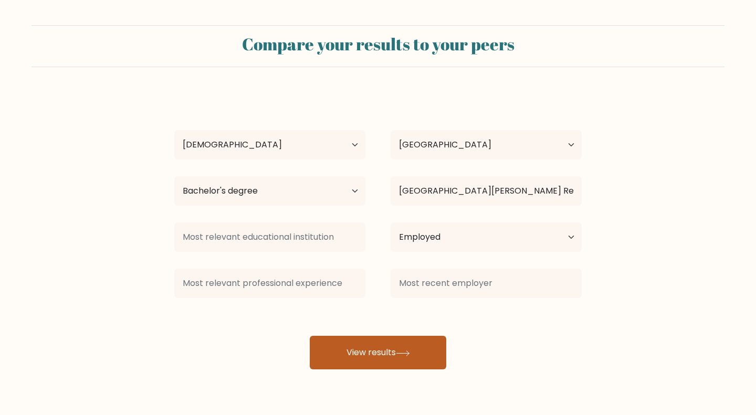
click at [382, 358] on button "View results" at bounding box center [378, 353] width 136 height 34
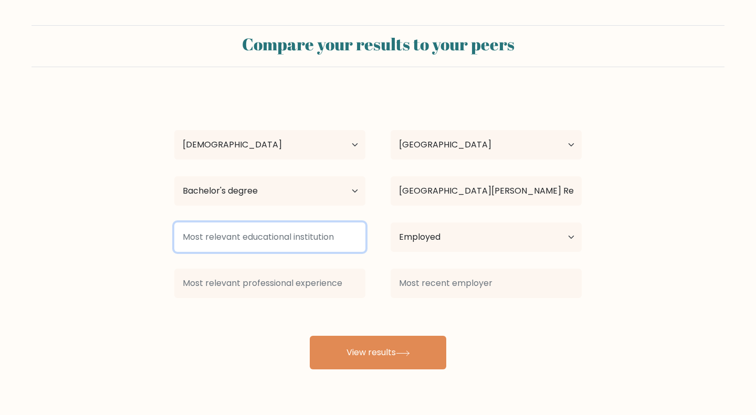
click at [284, 242] on input at bounding box center [269, 237] width 191 height 29
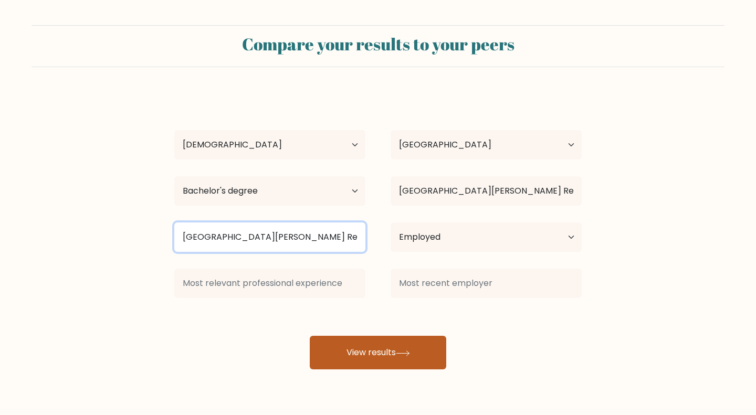
type input "University of San Jose Recoletos"
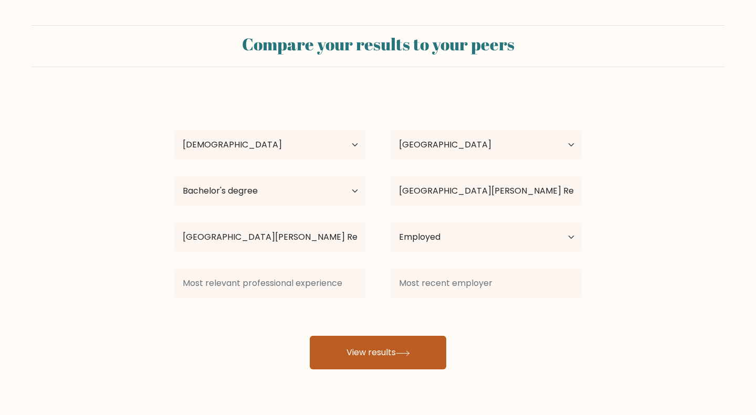
click at [349, 346] on button "View results" at bounding box center [378, 353] width 136 height 34
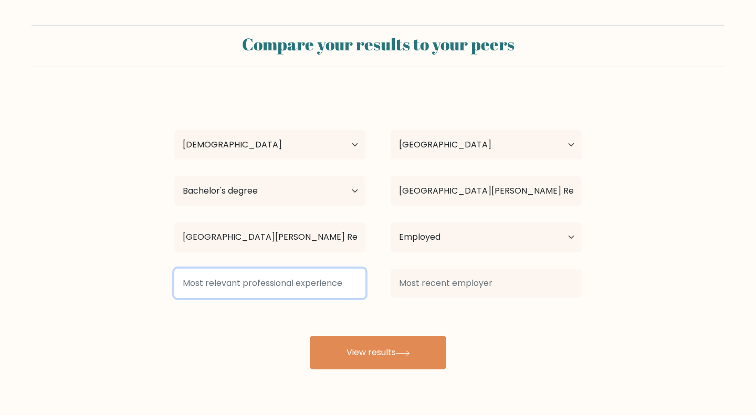
click at [294, 285] on input at bounding box center [269, 283] width 191 height 29
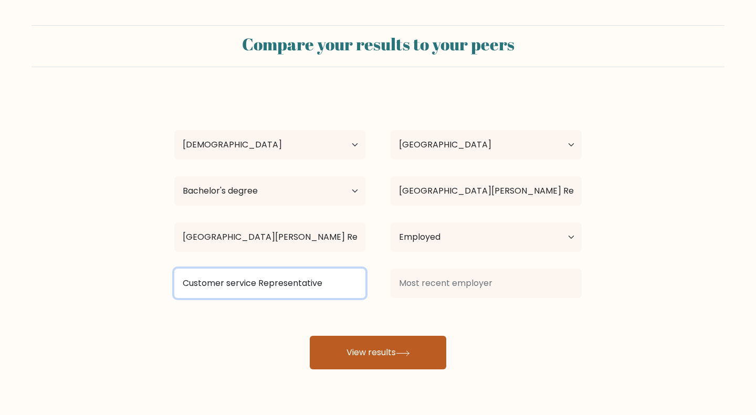
type input "Customer service Representative"
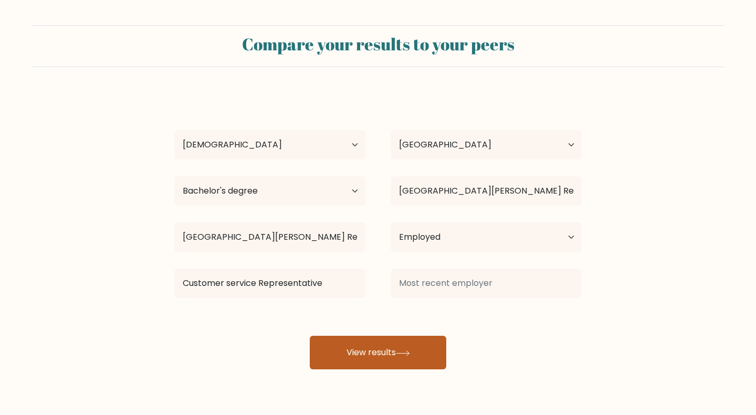
click at [344, 341] on button "View results" at bounding box center [378, 353] width 136 height 34
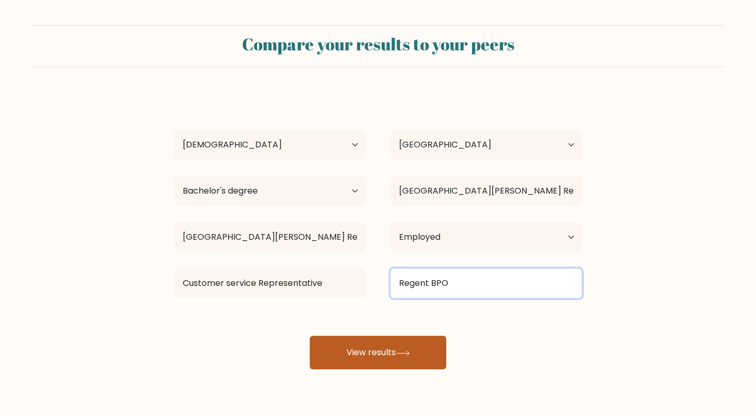
type input "Regent BPO"
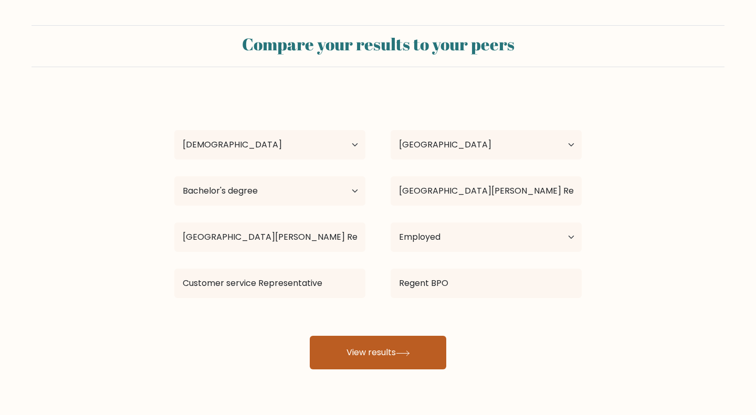
click at [354, 347] on button "View results" at bounding box center [378, 353] width 136 height 34
